Goal: Transaction & Acquisition: Purchase product/service

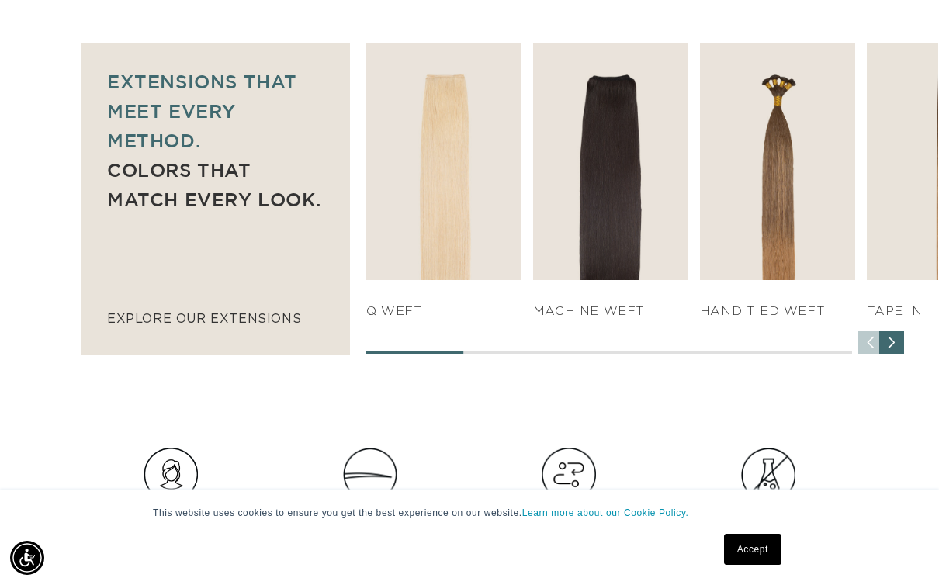
click at [477, 235] on link "SHOP NOW" at bounding box center [443, 249] width 147 height 29
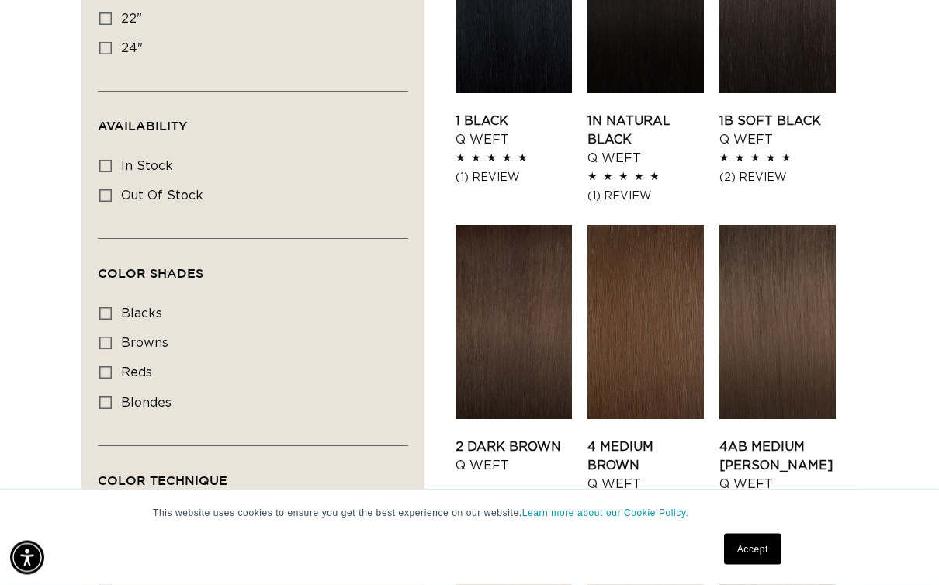
scroll to position [680, 0]
click at [100, 119] on div "Availability (0)" at bounding box center [246, 127] width 297 height 17
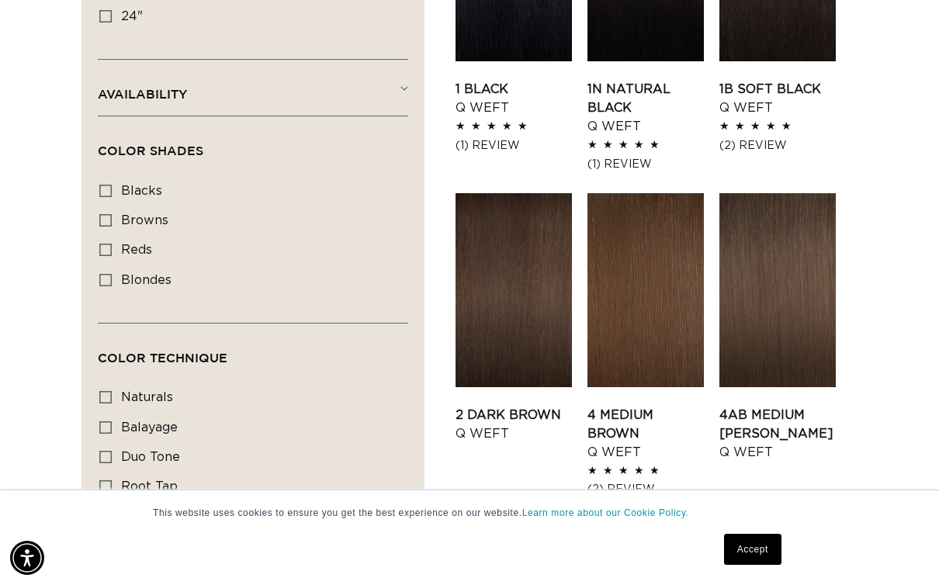
click at [99, 177] on label "blacks blacks (7 products)" at bounding box center [248, 191] width 298 height 29
click at [99, 185] on input "blacks blacks (7 products)" at bounding box center [105, 191] width 12 height 12
checkbox input "true"
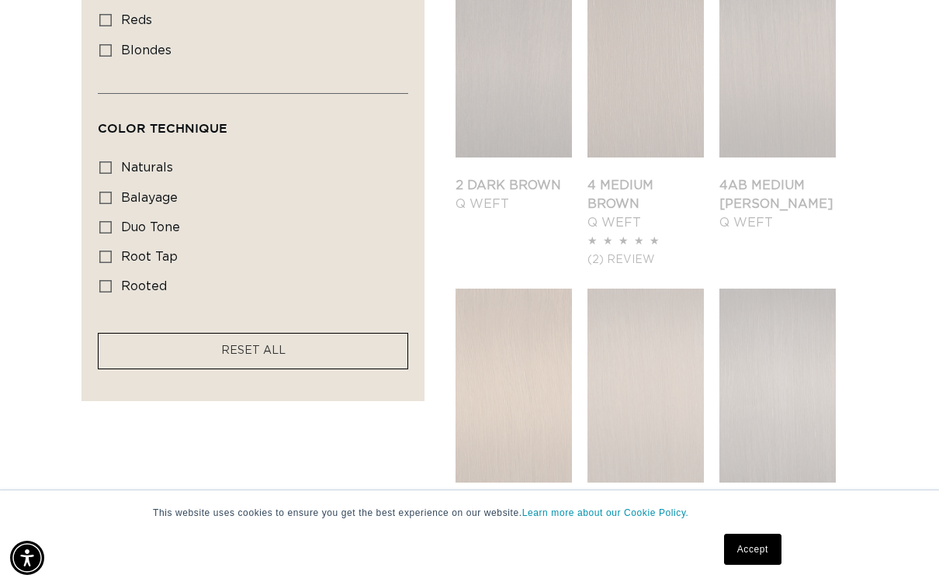
scroll to position [0, 828]
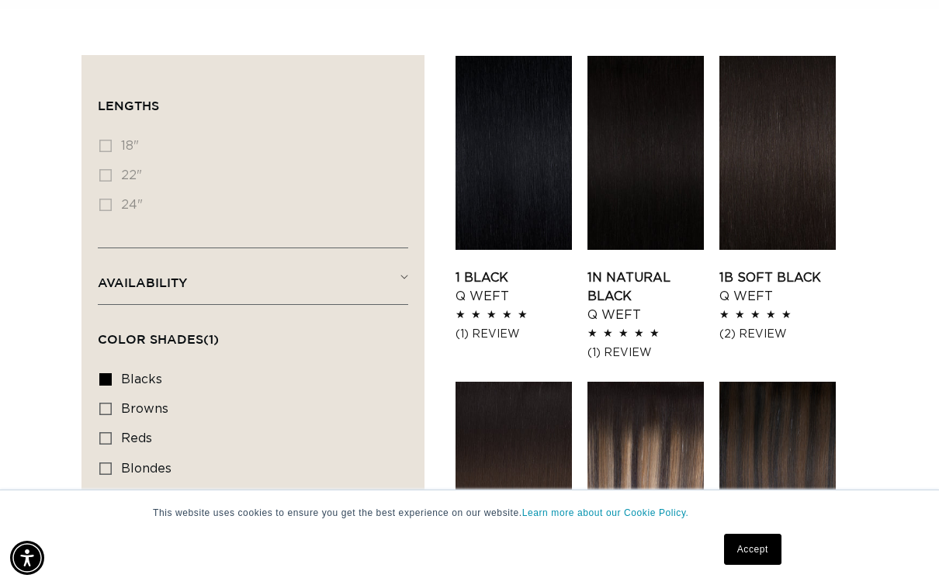
click at [525, 268] on link "1 Black Q Weft" at bounding box center [513, 286] width 116 height 37
